Goal: Information Seeking & Learning: Learn about a topic

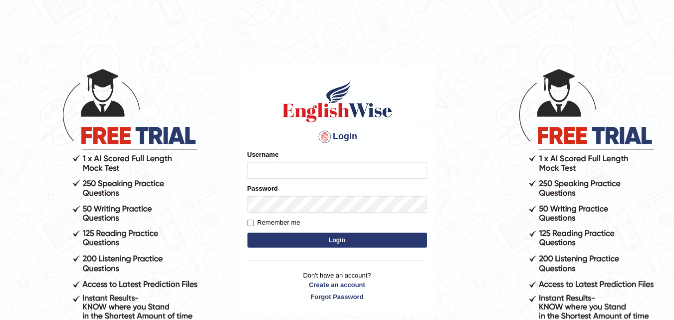
type input "RojaTangella"
click at [367, 249] on form "Please fix the following errors: Username RojaTangella Password Remember me Log…" at bounding box center [338, 200] width 180 height 100
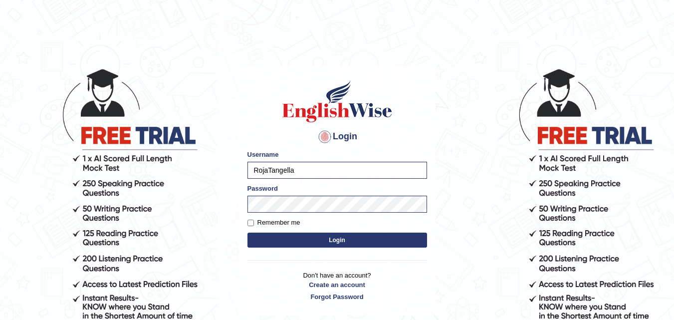
click at [366, 246] on button "Login" at bounding box center [338, 240] width 180 height 15
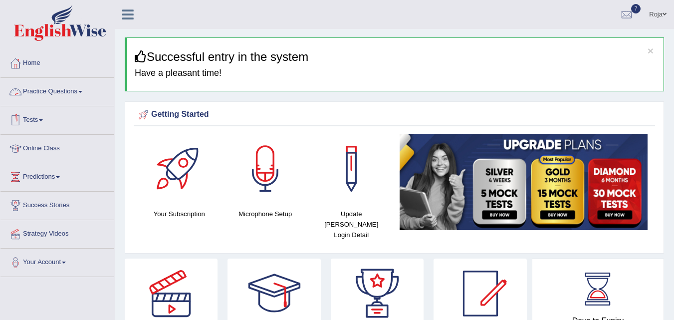
click at [67, 85] on link "Practice Questions" at bounding box center [57, 90] width 114 height 25
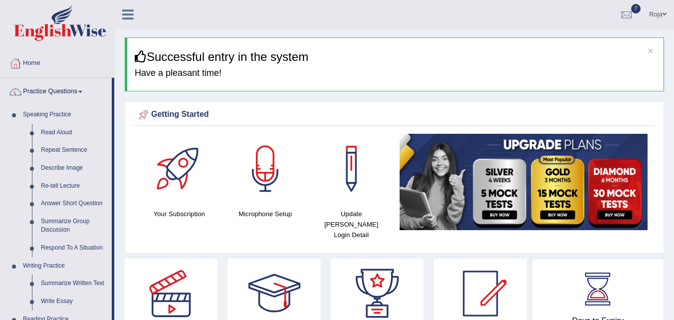
click at [67, 85] on link "Practice Questions" at bounding box center [55, 90] width 111 height 25
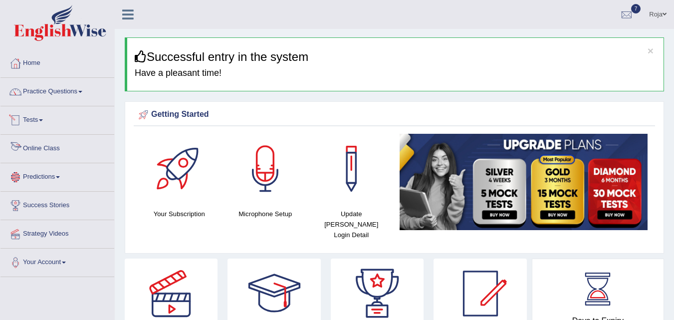
click at [34, 154] on link "Online Class" at bounding box center [57, 147] width 114 height 25
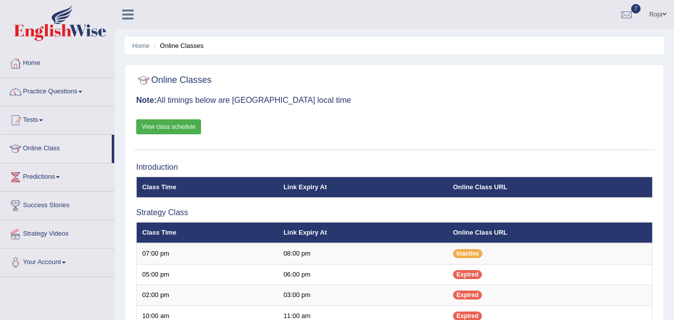
click at [174, 132] on link "View class schedule" at bounding box center [168, 126] width 65 height 15
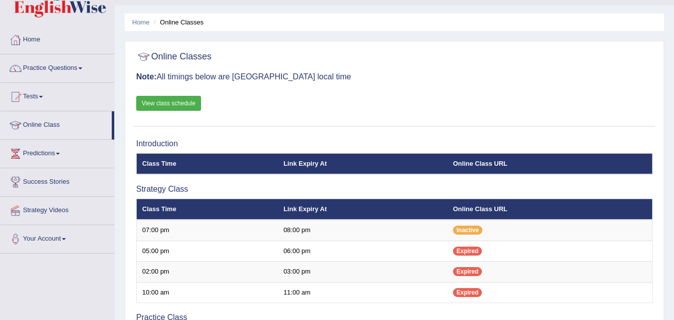
scroll to position [18, 0]
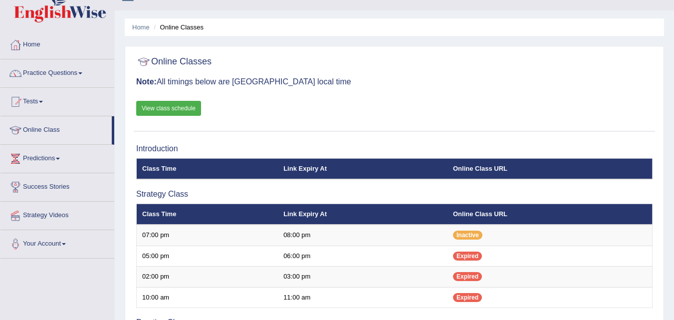
click at [668, 71] on html "Toggle navigation Home Practice Questions Speaking Practice Read Aloud Repeat S…" at bounding box center [337, 142] width 674 height 320
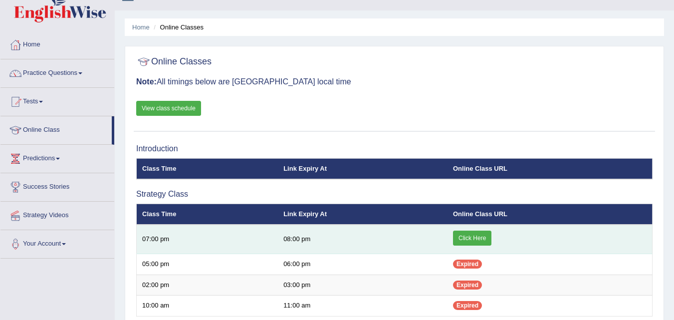
click at [459, 237] on link "Click Here" at bounding box center [472, 238] width 38 height 15
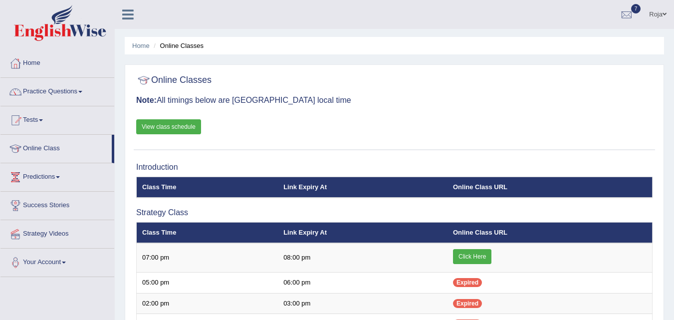
click at [652, 19] on link "Roja" at bounding box center [658, 13] width 32 height 26
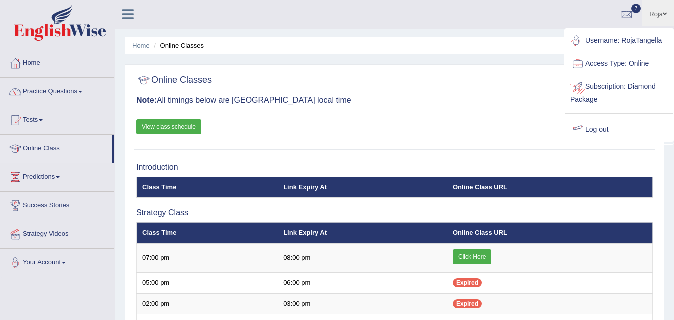
click at [600, 126] on link "Log out" at bounding box center [619, 129] width 108 height 23
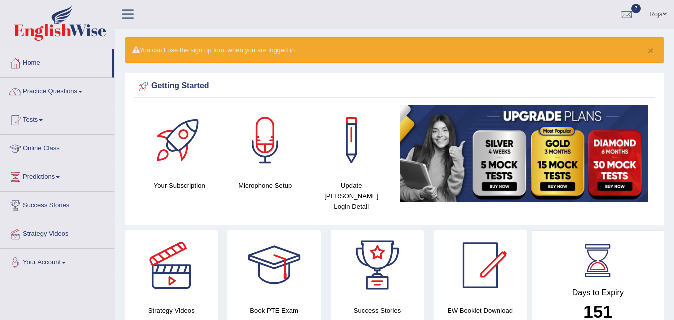
click at [674, 36] on html "Toggle navigation Home Practice Questions Speaking Practice Read Aloud Repeat S…" at bounding box center [337, 160] width 674 height 320
click at [657, 18] on link "Roja" at bounding box center [658, 13] width 32 height 26
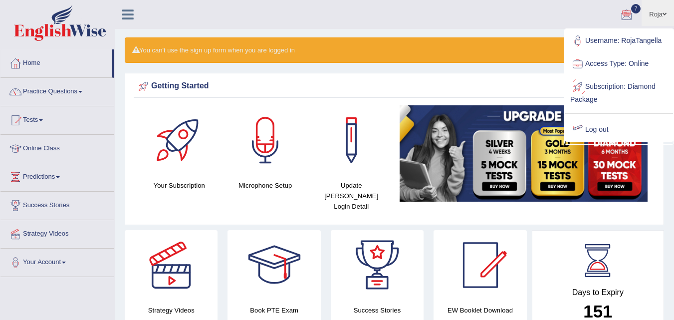
click at [586, 119] on link "Log out" at bounding box center [619, 129] width 108 height 23
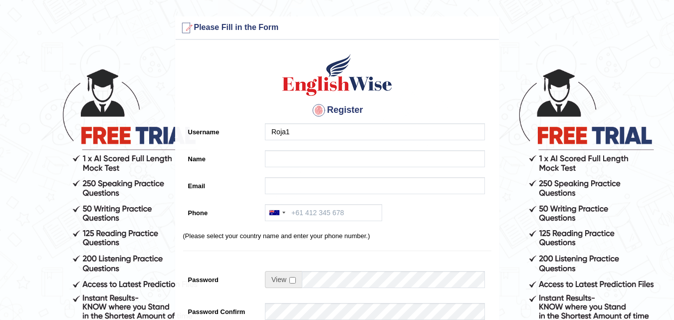
type input "Roja1"
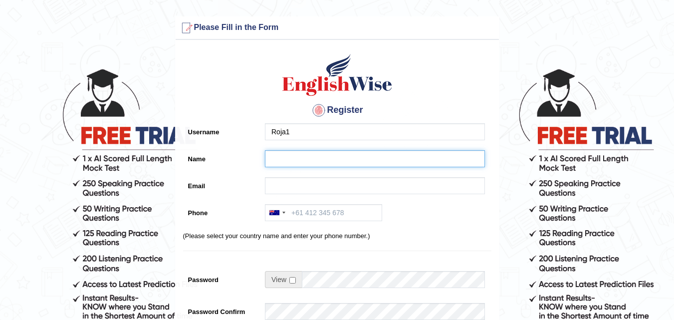
click at [304, 161] on input "Name" at bounding box center [375, 158] width 220 height 17
type input "Roja1"
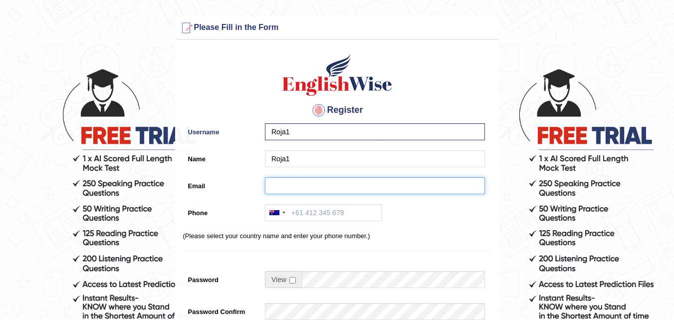
click at [300, 179] on input "Email" at bounding box center [375, 185] width 220 height 17
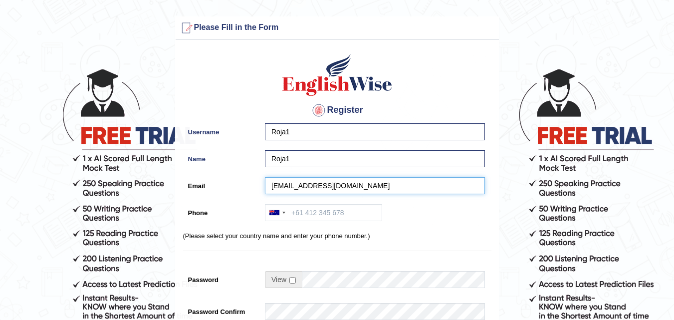
type input "roj.t@ramco.com"
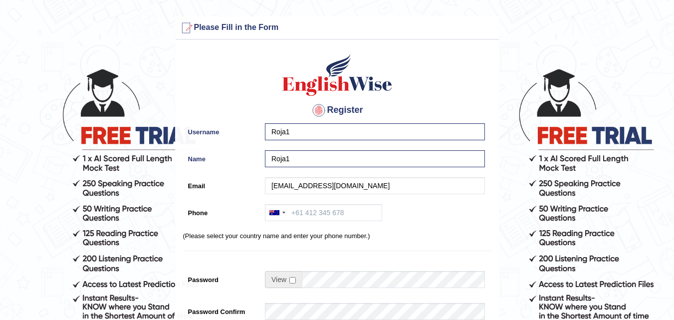
click at [428, 85] on div "Register Username Roja1 Name Roja1 Email roj.t@ramco.com Phone Australia +61 In…" at bounding box center [337, 253] width 323 height 417
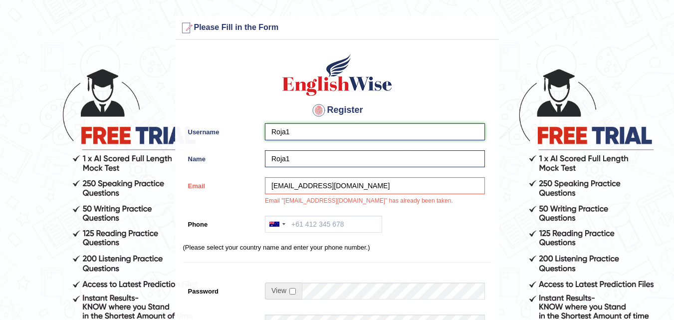
click at [302, 131] on input "Roja1" at bounding box center [375, 131] width 220 height 17
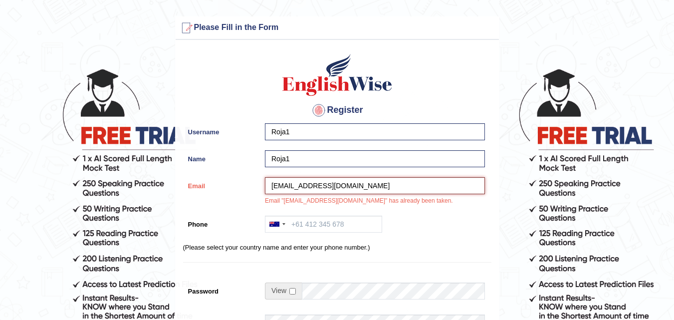
drag, startPoint x: 337, startPoint y: 183, endPoint x: 255, endPoint y: 182, distance: 81.8
click at [255, 182] on div "Email roj.t@ramco.com Email "roj.t@ramco.com" has already been taken." at bounding box center [337, 193] width 308 height 33
click at [353, 191] on input "rojatangellapersonal" at bounding box center [375, 185] width 220 height 17
type input "rojatangellapersonal4@gmail.com"
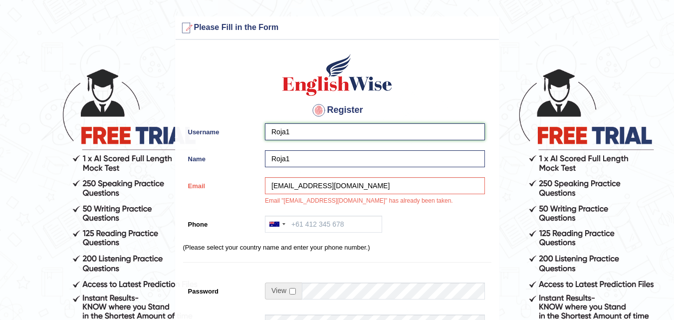
click at [301, 135] on input "Roja1" at bounding box center [375, 131] width 220 height 17
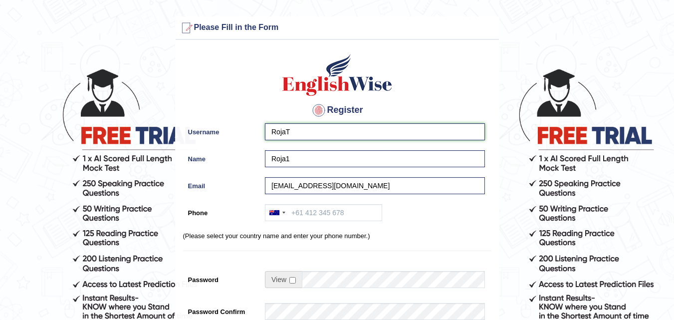
type input "RojaT"
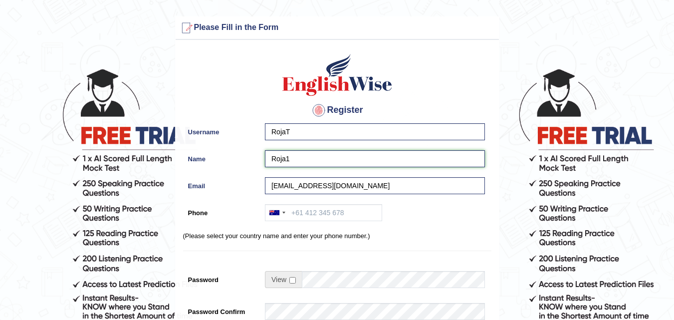
click at [290, 156] on input "Roja1" at bounding box center [375, 158] width 220 height 17
type input "RojaT"
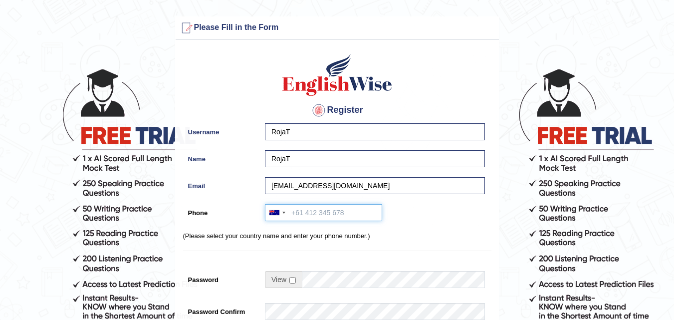
click at [341, 220] on input "Phone" at bounding box center [323, 212] width 117 height 17
type input "434852465"
click at [436, 221] on div "Australia +61 India (भारत) +91 New Zealand +64 United States +1 Canada +1 Unite…" at bounding box center [372, 215] width 225 height 22
click at [281, 216] on div at bounding box center [276, 213] width 23 height 16
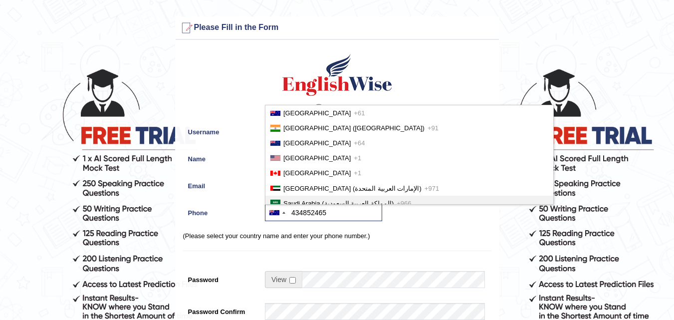
click at [475, 221] on div "Australia +61 India (भारत) +91 New Zealand +64 United States +1 Canada +1 Unite…" at bounding box center [372, 215] width 225 height 22
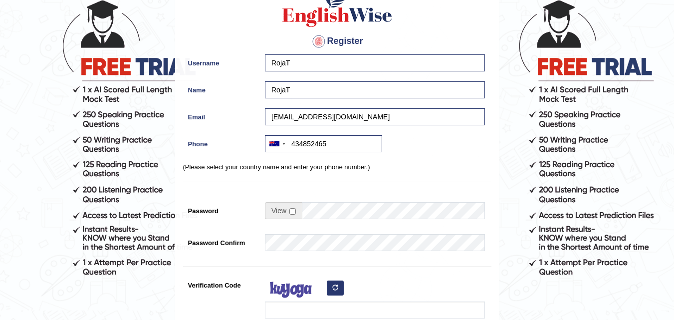
scroll to position [71, 0]
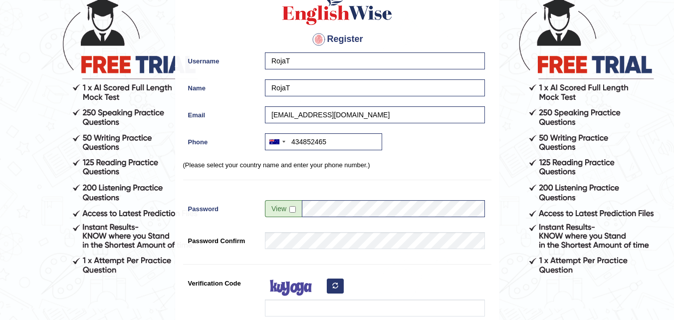
click at [503, 263] on form "Please fix the following errors: Please Fill in the Form Register Username Roja…" at bounding box center [336, 210] width 671 height 528
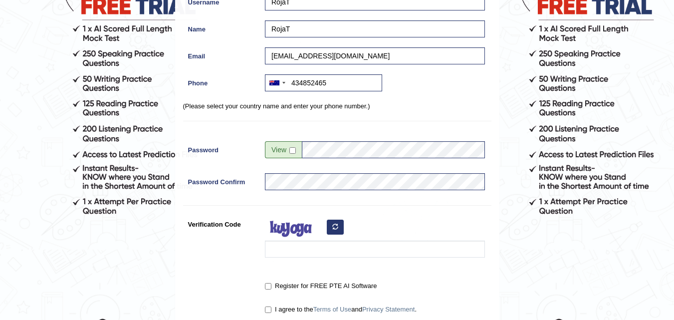
scroll to position [144, 0]
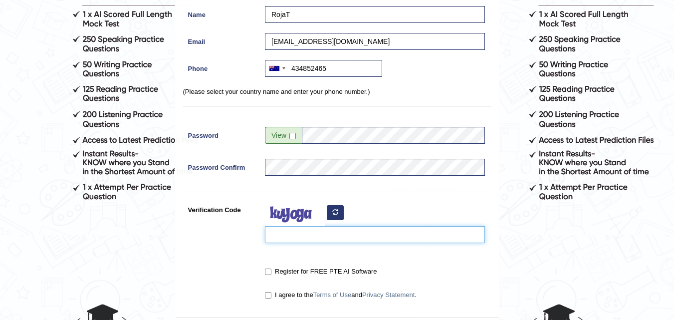
click at [273, 240] on input "Verification Code" at bounding box center [375, 234] width 220 height 17
type input "oxehrag"
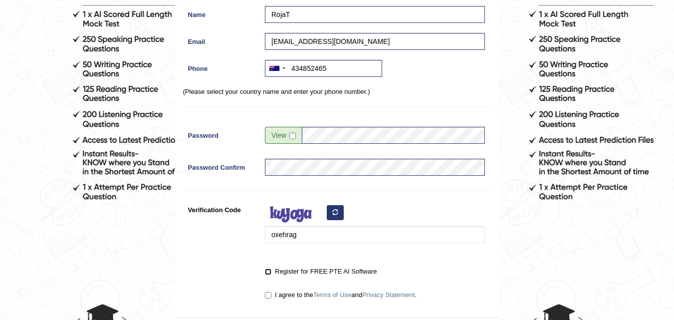
click at [270, 273] on input "Register for FREE PTE AI Software" at bounding box center [268, 271] width 6 height 6
checkbox input "true"
click at [269, 295] on input "I agree to the Terms of Use and Privacy Statement ." at bounding box center [268, 295] width 6 height 6
checkbox input "true"
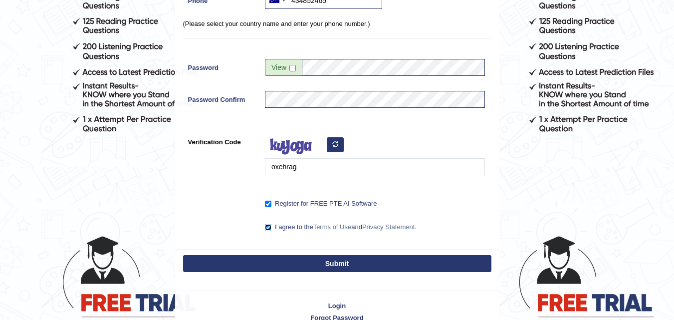
scroll to position [242, 0]
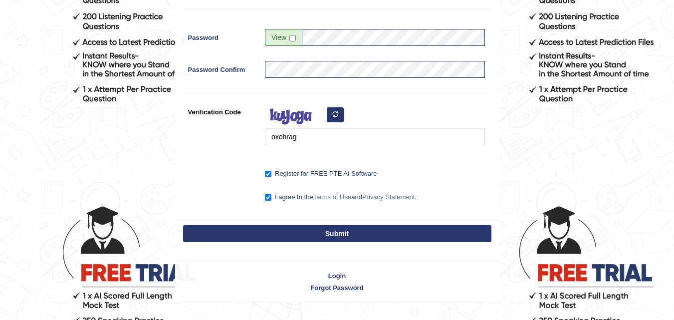
click at [366, 233] on button "Submit" at bounding box center [337, 233] width 308 height 17
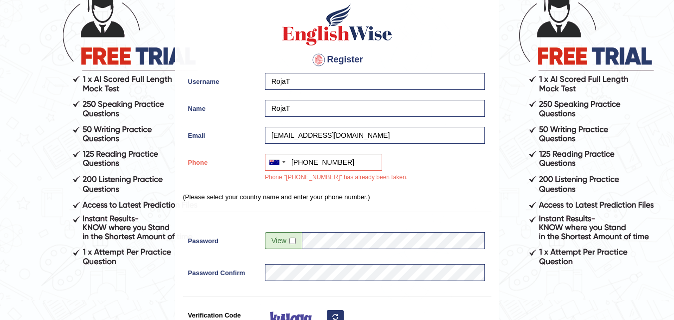
scroll to position [77, 0]
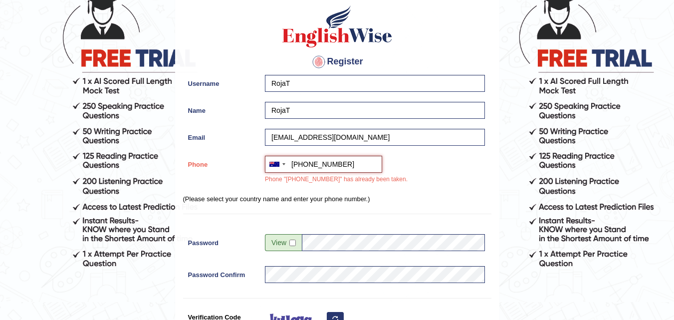
drag, startPoint x: 346, startPoint y: 165, endPoint x: 341, endPoint y: 165, distance: 5.5
click at [341, 165] on input "+61434852465" at bounding box center [323, 164] width 117 height 17
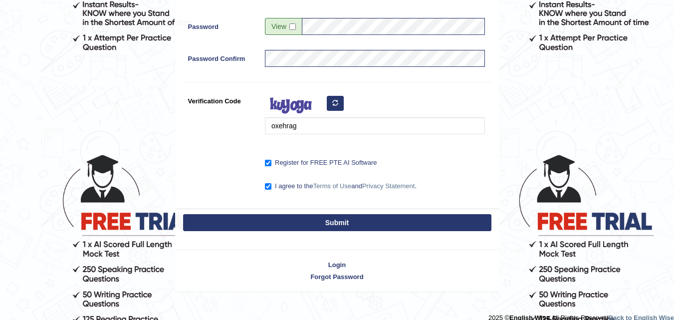
type input "+61434852466"
click at [405, 217] on button "Submit" at bounding box center [337, 222] width 308 height 17
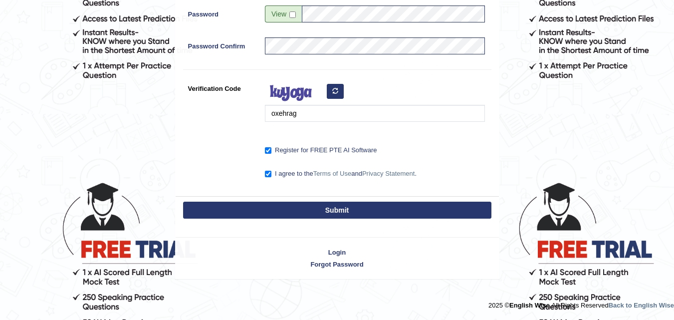
scroll to position [253, 0]
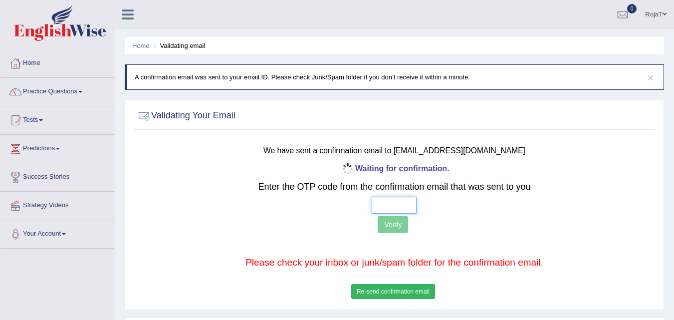
click at [397, 203] on input "text" at bounding box center [394, 205] width 45 height 17
click at [388, 201] on input "text" at bounding box center [394, 205] width 45 height 17
type input "5 4 3 7"
click at [389, 235] on p "Verify" at bounding box center [394, 225] width 429 height 19
click at [397, 225] on button "Verify" at bounding box center [393, 224] width 30 height 17
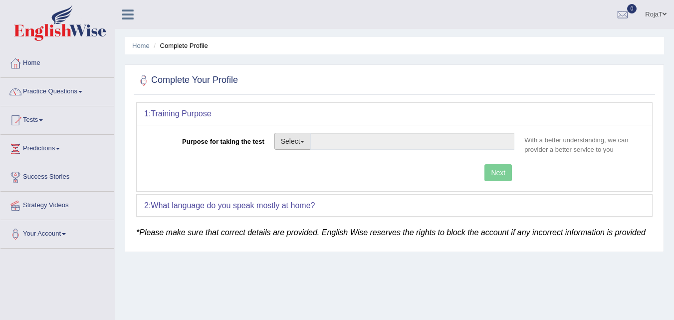
click at [297, 142] on button "Select" at bounding box center [292, 141] width 36 height 17
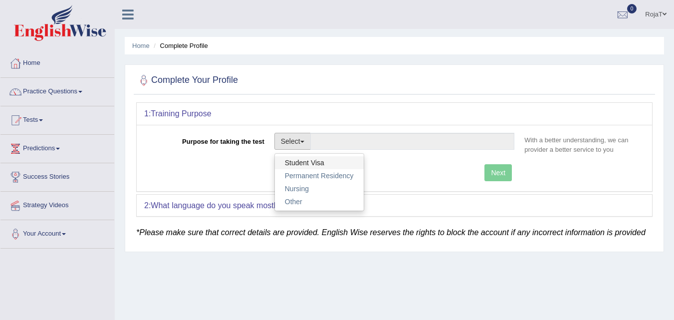
click at [326, 166] on link "Student Visa" at bounding box center [319, 162] width 89 height 13
type input "Student Visa"
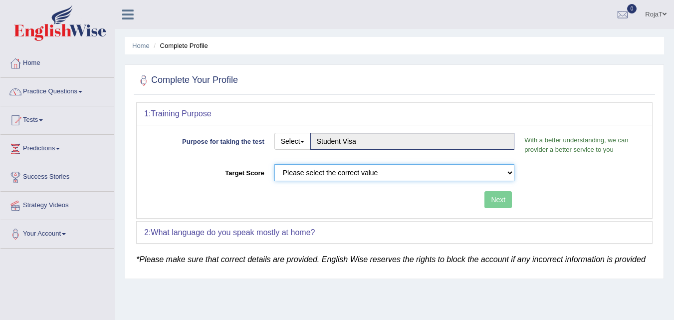
click at [347, 180] on select "Please select the correct value 50 (6 bands) 58 (6.5 bands) 65 (7 bands) 79 (8 …" at bounding box center [394, 172] width 241 height 17
select select "50"
click at [274, 164] on select "Please select the correct value 50 (6 bands) 58 (6.5 bands) 65 (7 bands) 79 (8 …" at bounding box center [394, 172] width 241 height 17
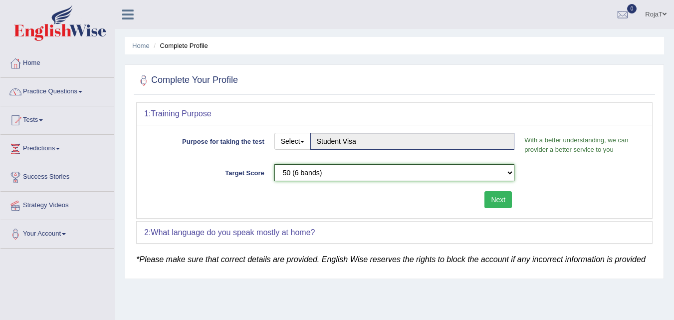
click at [332, 172] on select "Please select the correct value 50 (6 bands) 58 (6.5 bands) 65 (7 bands) 79 (8 …" at bounding box center [394, 172] width 241 height 17
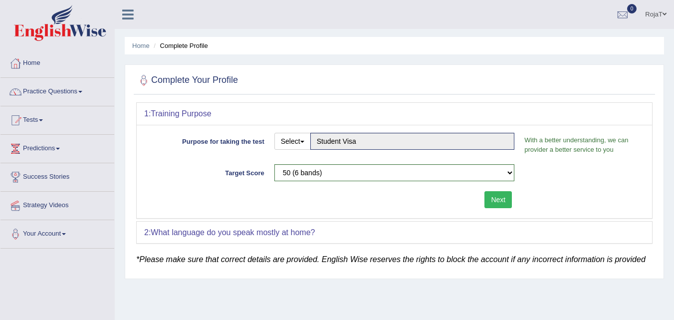
click at [356, 154] on div "Select Student Visa Permanent Residency Nursing Other Student Visa" at bounding box center [394, 145] width 251 height 24
click at [499, 194] on button "Next" at bounding box center [498, 199] width 27 height 17
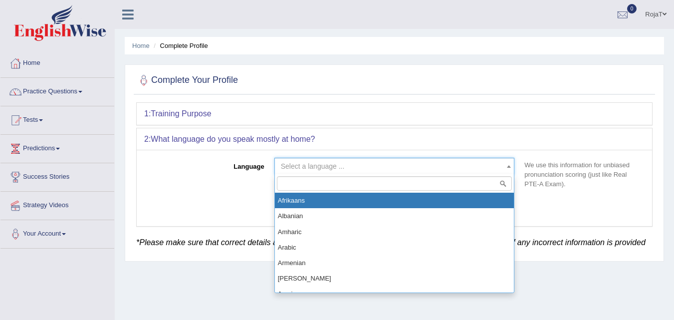
click at [504, 172] on span "Select a language ..." at bounding box center [394, 166] width 241 height 17
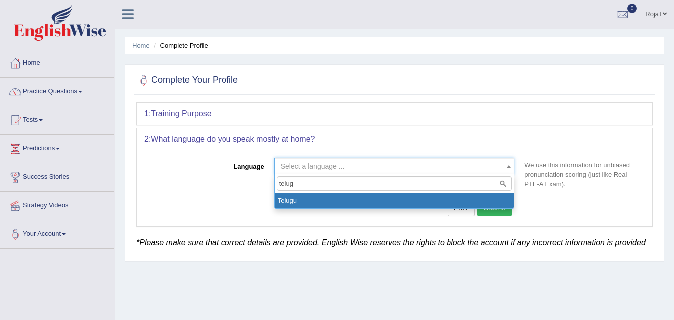
type input "telugu"
select select "Telugu"
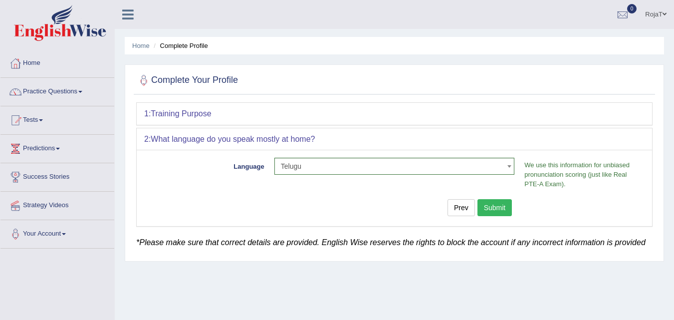
click at [498, 210] on button "Submit" at bounding box center [495, 207] width 35 height 17
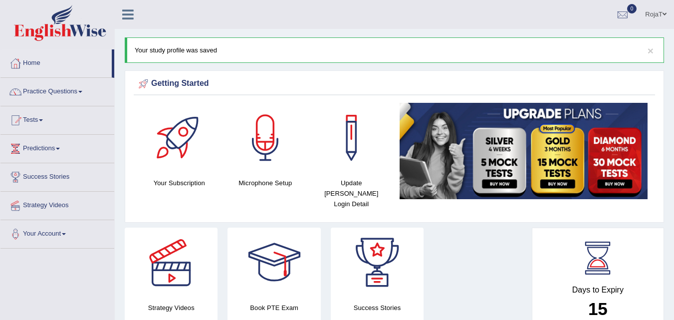
click at [674, 52] on html "Toggle navigation Home Practice Questions Speaking Practice Read Aloud Repeat S…" at bounding box center [337, 160] width 674 height 320
click at [21, 62] on div at bounding box center [15, 63] width 15 height 15
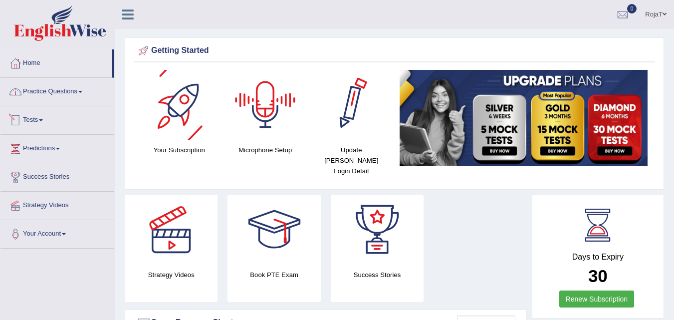
click at [52, 96] on link "Practice Questions" at bounding box center [57, 90] width 114 height 25
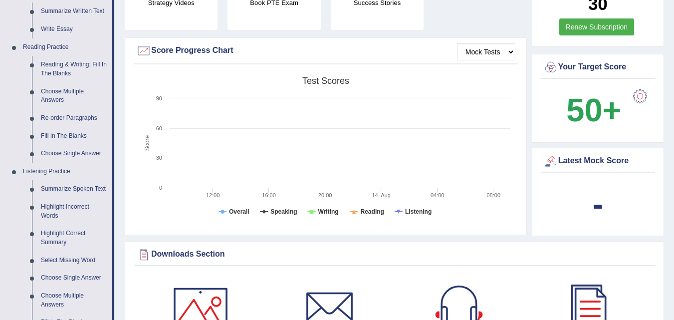
scroll to position [264, 0]
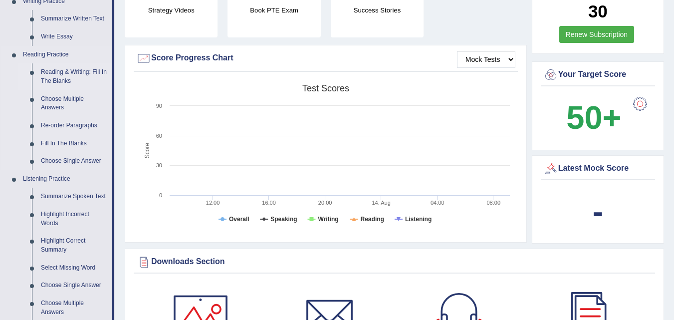
click at [65, 82] on link "Reading & Writing: Fill In The Blanks" at bounding box center [73, 76] width 75 height 26
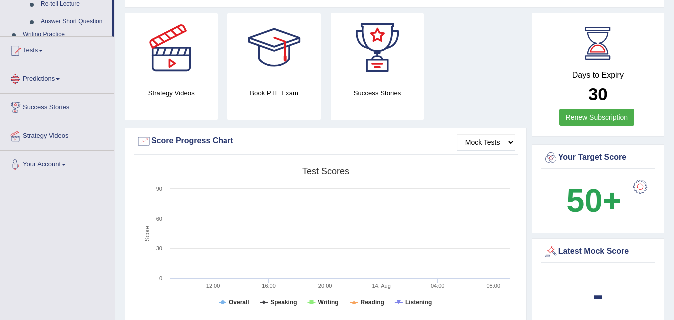
scroll to position [271, 0]
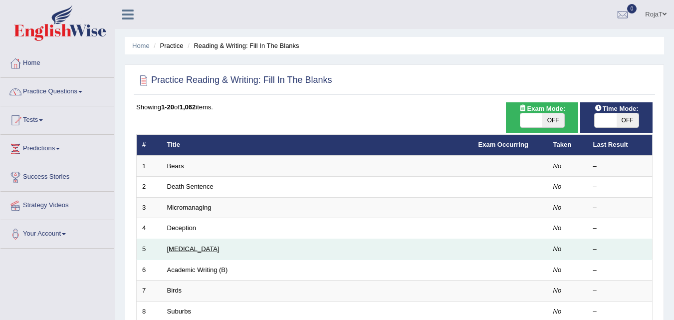
click at [176, 251] on link "[MEDICAL_DATA]" at bounding box center [193, 248] width 52 height 7
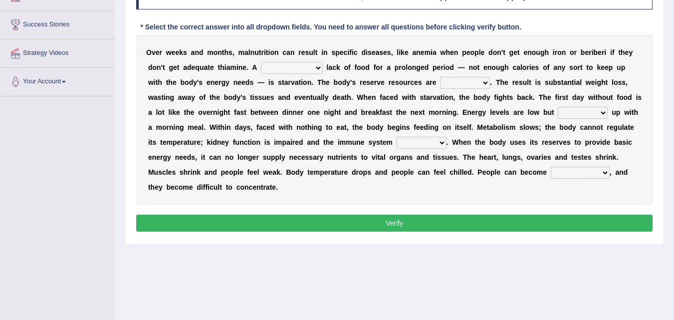
scroll to position [154, 0]
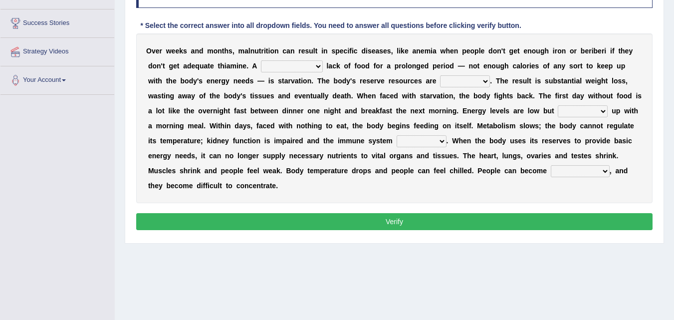
drag, startPoint x: 681, startPoint y: 62, endPoint x: 675, endPoint y: 151, distance: 89.0
click at [674, 151] on html "Toggle navigation Home Practice Questions Speaking Practice Read Aloud Repeat S…" at bounding box center [337, 6] width 674 height 320
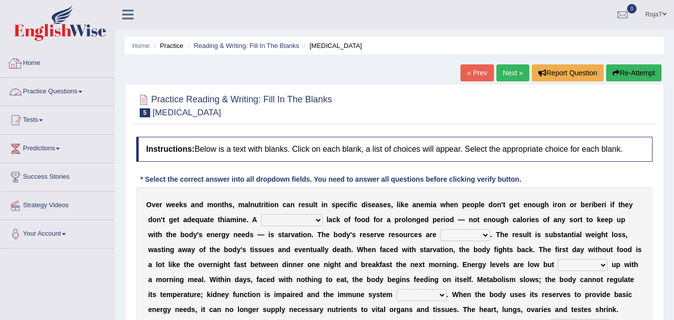
click at [39, 59] on link "Home" at bounding box center [57, 61] width 114 height 25
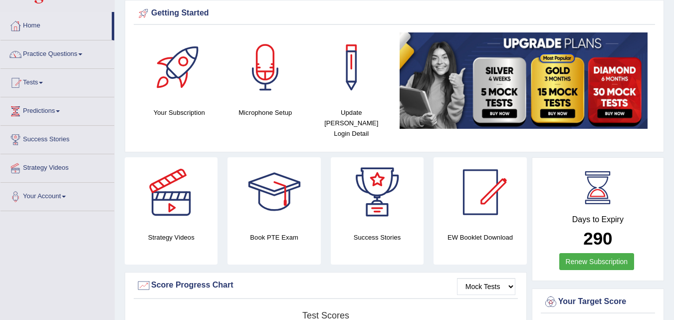
scroll to position [35, 0]
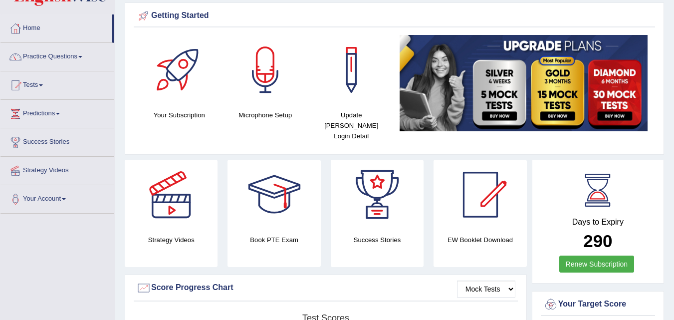
click at [674, 66] on html "Toggle navigation Home Practice Questions Speaking Practice Read Aloud Repeat S…" at bounding box center [337, 125] width 674 height 320
click at [49, 55] on link "Practice Questions" at bounding box center [57, 55] width 114 height 25
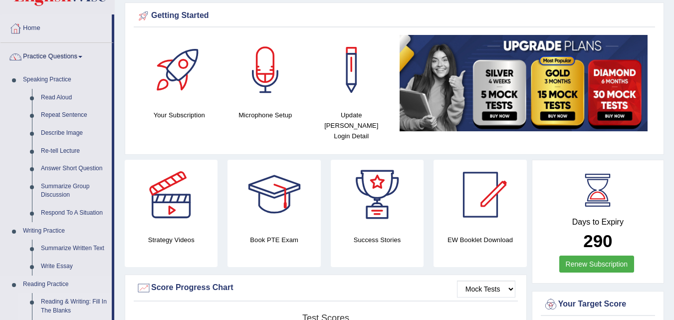
click at [61, 304] on link "Reading & Writing: Fill In The Blanks" at bounding box center [73, 306] width 75 height 26
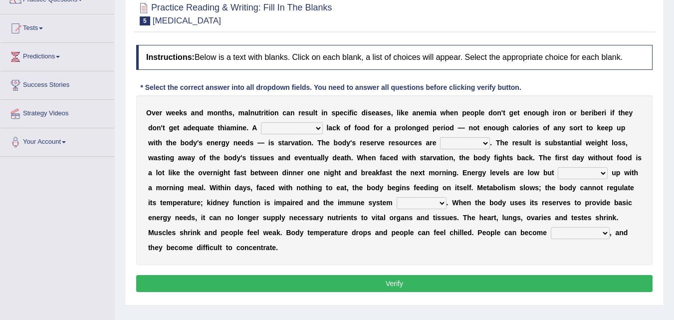
scroll to position [109, 0]
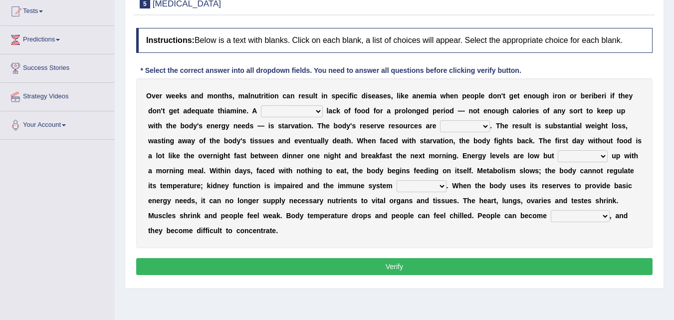
click at [319, 111] on select "severe distinguishing proper distinctive" at bounding box center [292, 111] width 62 height 12
click at [323, 109] on b at bounding box center [325, 111] width 4 height 8
click at [318, 112] on select "severe distinguishing proper distinctive" at bounding box center [292, 111] width 62 height 12
click at [306, 112] on select "severe distinguishing proper distinctive" at bounding box center [292, 111] width 62 height 12
select select "severe"
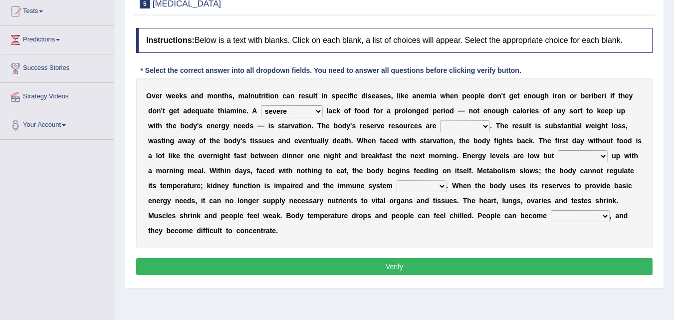
click at [261, 105] on select "severe distinguishing proper distinctive" at bounding box center [292, 111] width 62 height 12
drag, startPoint x: 438, startPoint y: 121, endPoint x: 468, endPoint y: 131, distance: 31.4
click at [468, 131] on div "O v e r w e e k s a n d m o n t h s , m a l n u t r i t i o n c a n r e s u l t…" at bounding box center [394, 163] width 517 height 170
click at [468, 131] on select "obsoleted depleted pelleted deleted" at bounding box center [465, 126] width 50 height 12
click at [451, 131] on select "obsoleted depleted pelleted deleted" at bounding box center [465, 126] width 50 height 12
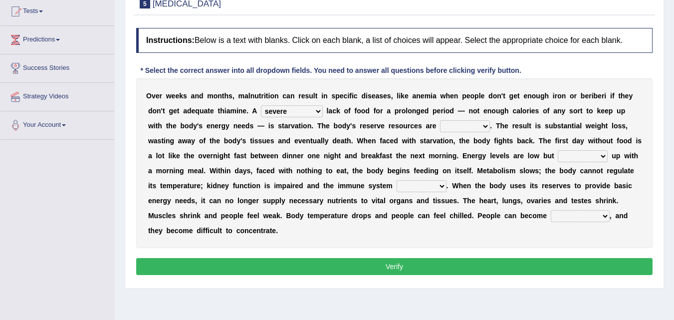
click at [476, 122] on select "obsoleted depleted pelleted deleted" at bounding box center [465, 126] width 50 height 12
click at [473, 122] on select "obsoleted depleted pelleted deleted" at bounding box center [465, 126] width 50 height 12
click at [587, 159] on select "feed come chill pick" at bounding box center [583, 156] width 50 height 12
click at [489, 125] on select "obsoleted depleted pelleted deleted" at bounding box center [465, 126] width 50 height 12
select select "depleted"
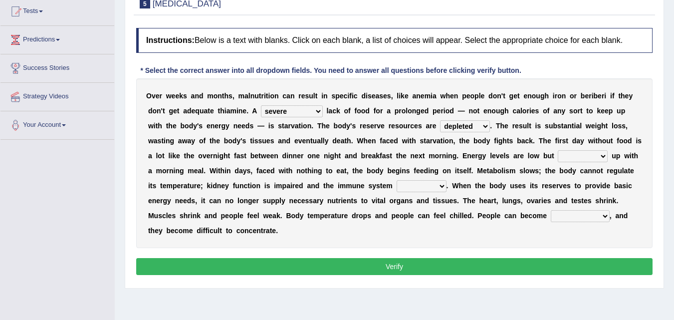
click at [440, 120] on select "obsoleted depleted pelleted deleted" at bounding box center [465, 126] width 50 height 12
click at [580, 155] on select "feed come chill pick" at bounding box center [583, 156] width 50 height 12
click at [573, 158] on select "feed come chill pick" at bounding box center [583, 156] width 50 height 12
select select "pick"
click at [558, 150] on select "feed come chill pick" at bounding box center [583, 156] width 50 height 12
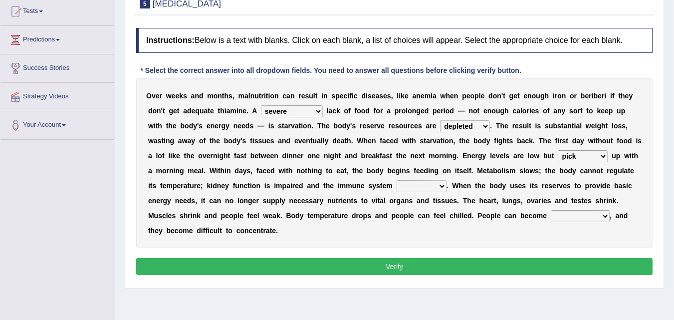
click at [431, 181] on select "deepens deafens weakens surpasses" at bounding box center [422, 186] width 50 height 12
click at [412, 192] on select "deepens deafens weakens surpasses" at bounding box center [422, 186] width 50 height 12
click at [435, 185] on select "deepens deafens weakens surpasses" at bounding box center [422, 186] width 50 height 12
click at [440, 188] on select "deepens deafens weakens surpasses" at bounding box center [422, 186] width 50 height 12
select select "weakens"
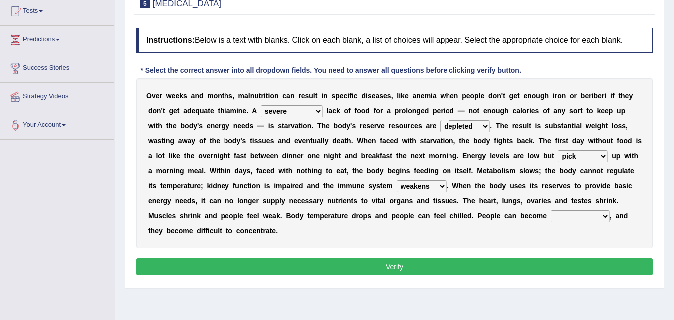
click at [397, 180] on select "deepens deafens weakens surpasses" at bounding box center [422, 186] width 50 height 12
click at [594, 215] on select "irritable commutable indisputable transportable" at bounding box center [580, 216] width 59 height 12
click at [571, 220] on select "irritable commutable indisputable transportable" at bounding box center [580, 216] width 59 height 12
click at [577, 218] on select "irritable commutable indisputable transportable" at bounding box center [580, 216] width 59 height 12
select select "irritable"
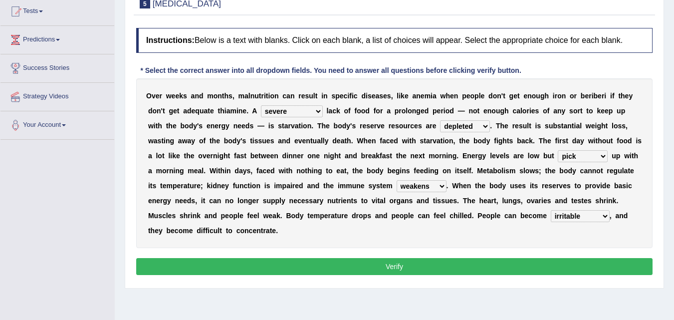
click at [551, 210] on select "irritable commutable indisputable transportable" at bounding box center [580, 216] width 59 height 12
click at [479, 267] on button "Verify" at bounding box center [394, 266] width 517 height 17
